Goal: Task Accomplishment & Management: Manage account settings

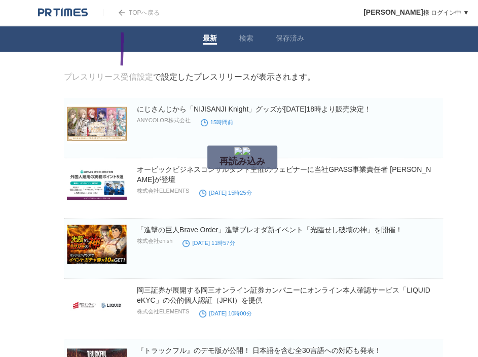
drag, startPoint x: 122, startPoint y: 65, endPoint x: 126, endPoint y: 58, distance: 8.9
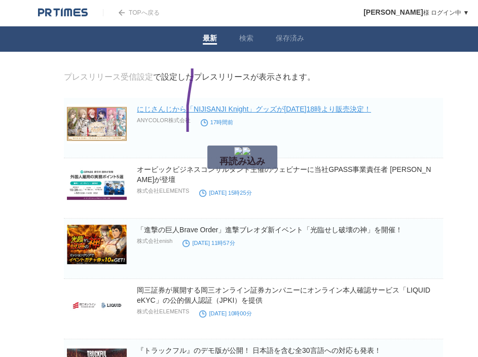
drag, startPoint x: 188, startPoint y: 135, endPoint x: 196, endPoint y: 115, distance: 21.8
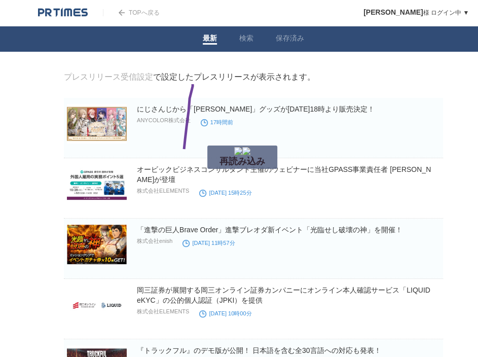
drag, startPoint x: 183, startPoint y: 156, endPoint x: 188, endPoint y: 150, distance: 6.9
